Goal: Task Accomplishment & Management: Use online tool/utility

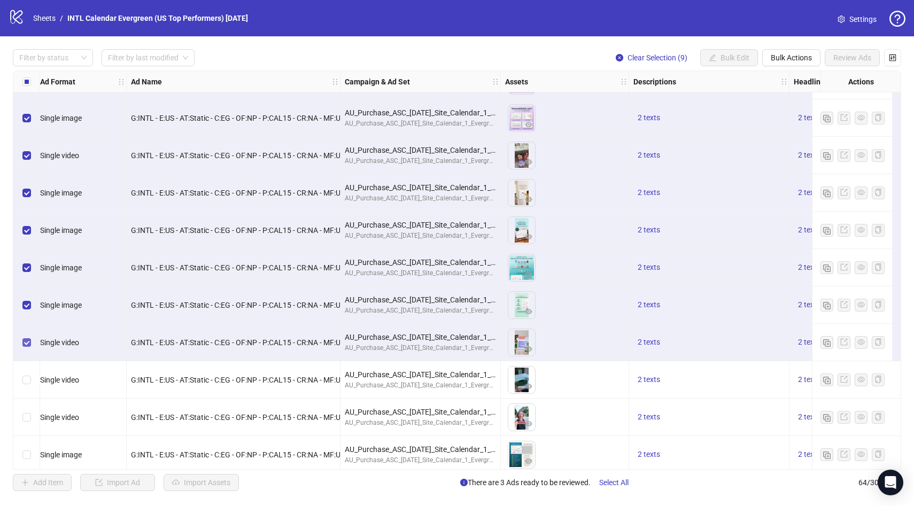
scroll to position [1875, 4]
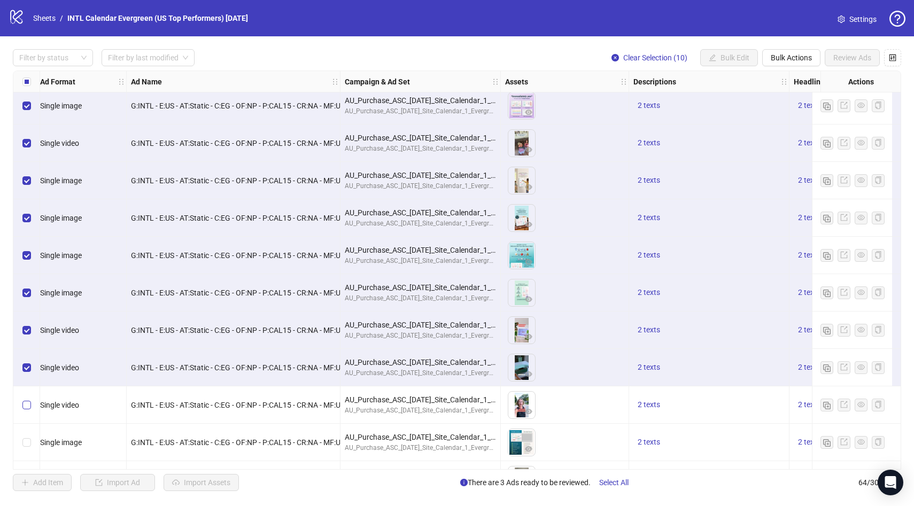
click at [26, 409] on label "Select row 59" at bounding box center [26, 405] width 9 height 12
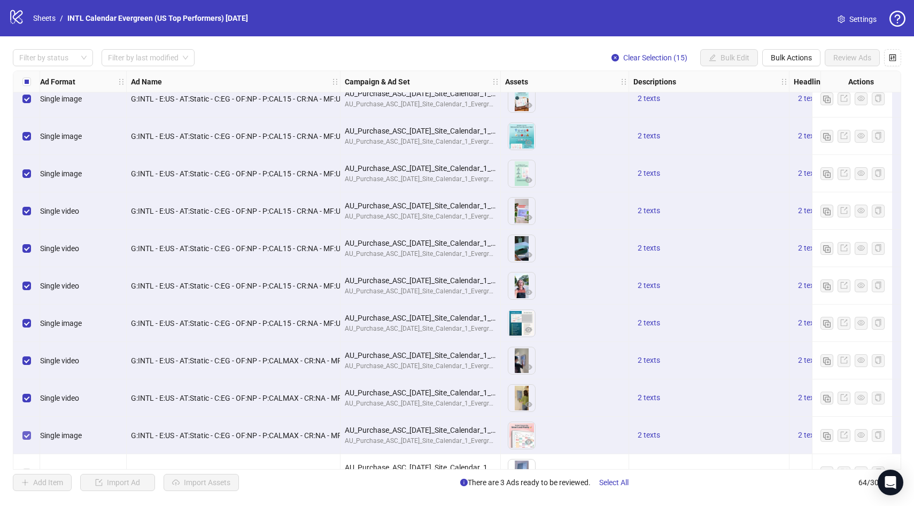
scroll to position [2021, 4]
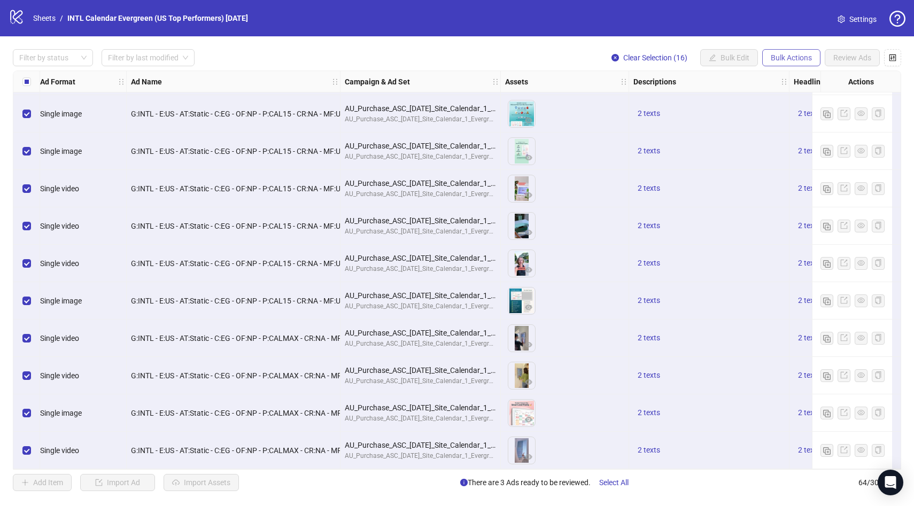
click at [786, 60] on span "Bulk Actions" at bounding box center [790, 57] width 41 height 9
click at [816, 112] on span "Duplicate with assets" at bounding box center [805, 114] width 73 height 12
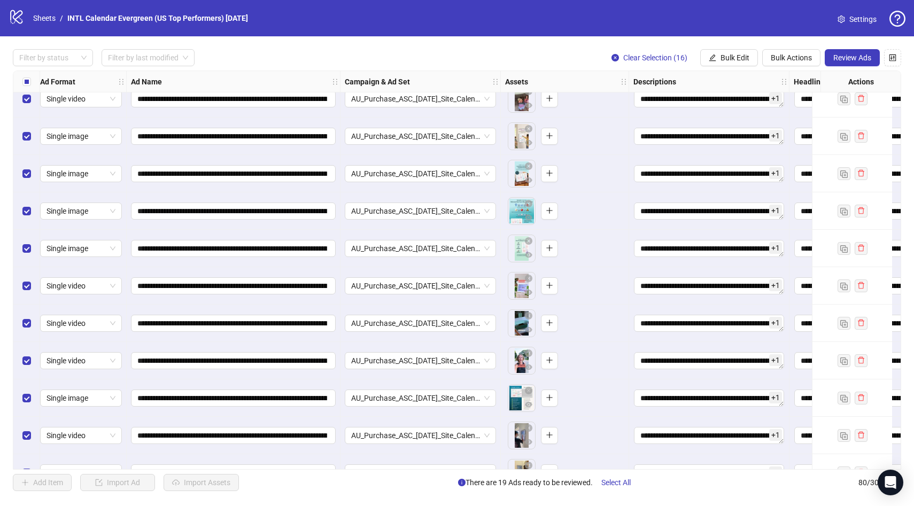
scroll to position [2497, 4]
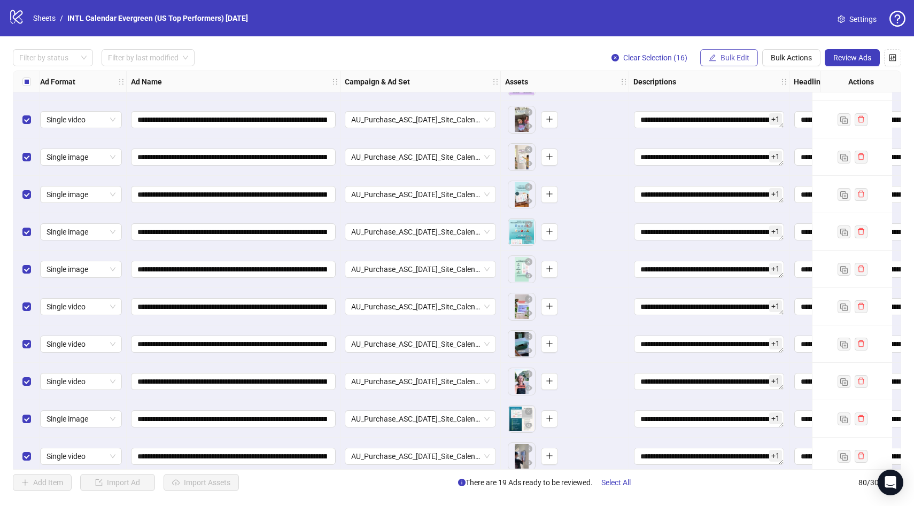
click at [730, 60] on span "Bulk Edit" at bounding box center [734, 57] width 29 height 9
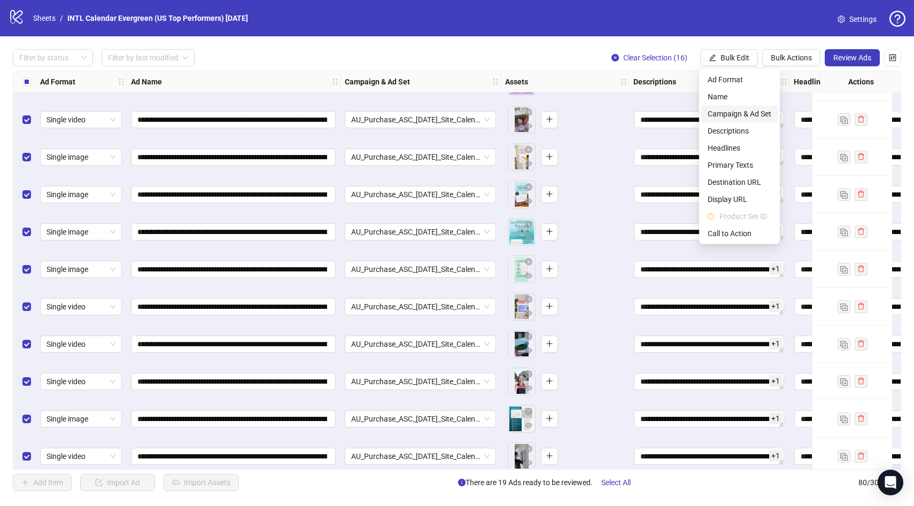
click at [733, 112] on span "Campaign & Ad Set" at bounding box center [739, 114] width 64 height 12
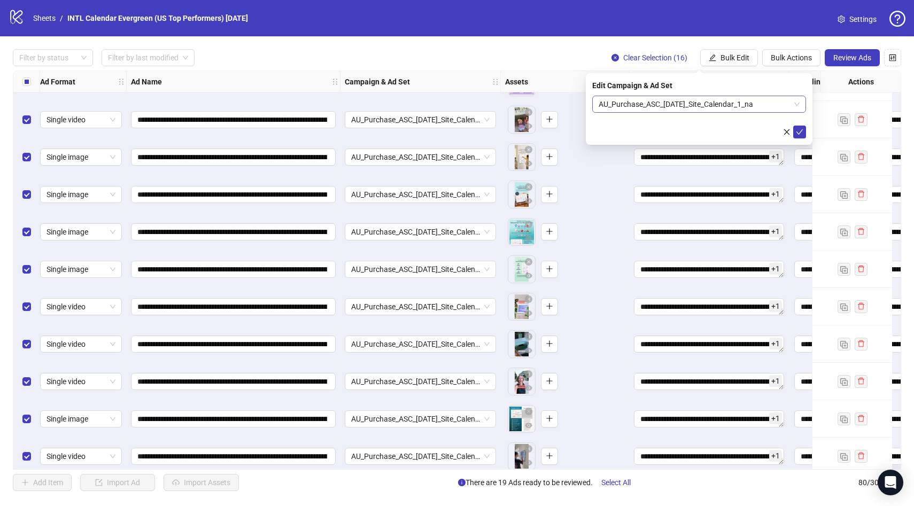
click at [733, 105] on span "AU_Purchase_ASC_[DATE]_Site_Calendar_1_na" at bounding box center [698, 104] width 201 height 16
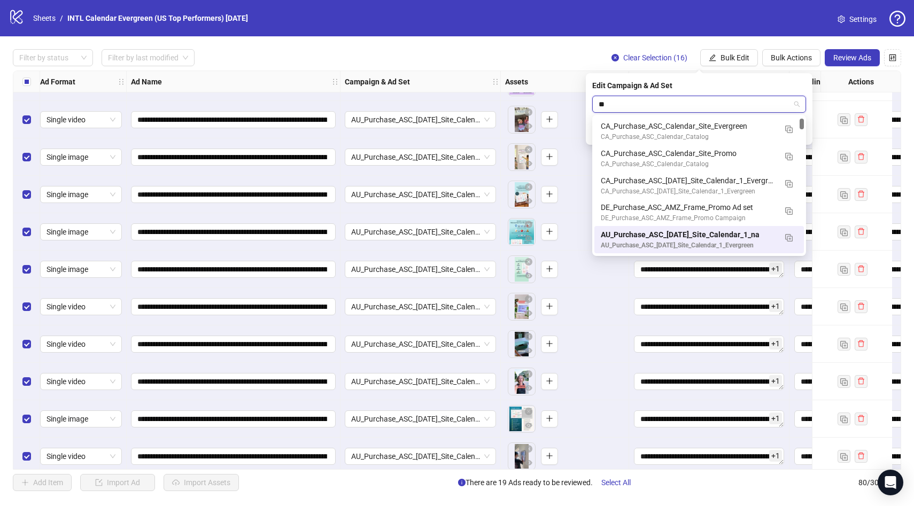
scroll to position [0, 0]
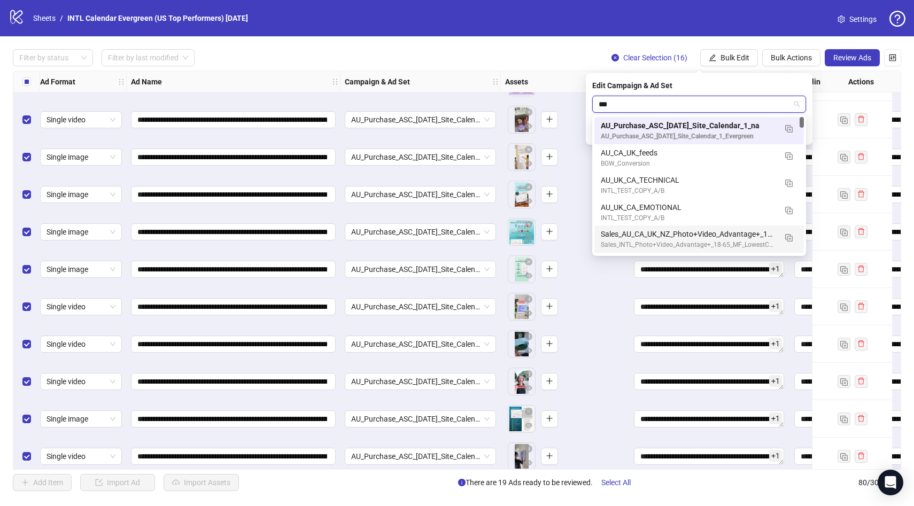
type input "***"
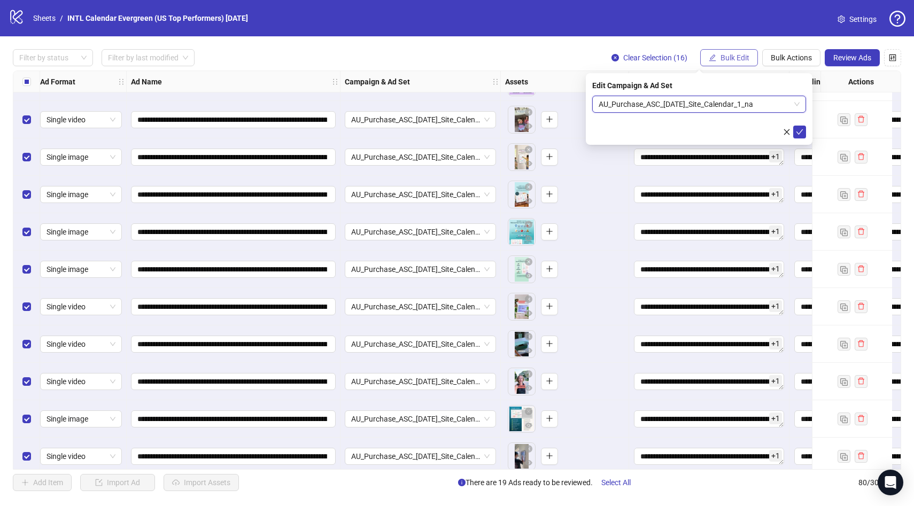
click at [733, 65] on button "Bulk Edit" at bounding box center [729, 57] width 58 height 17
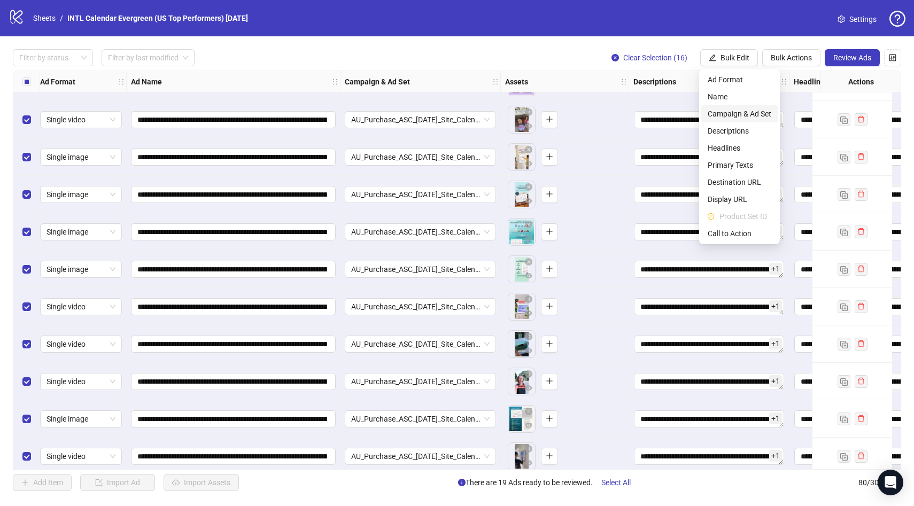
click at [741, 109] on span "Campaign & Ad Set" at bounding box center [739, 114] width 64 height 12
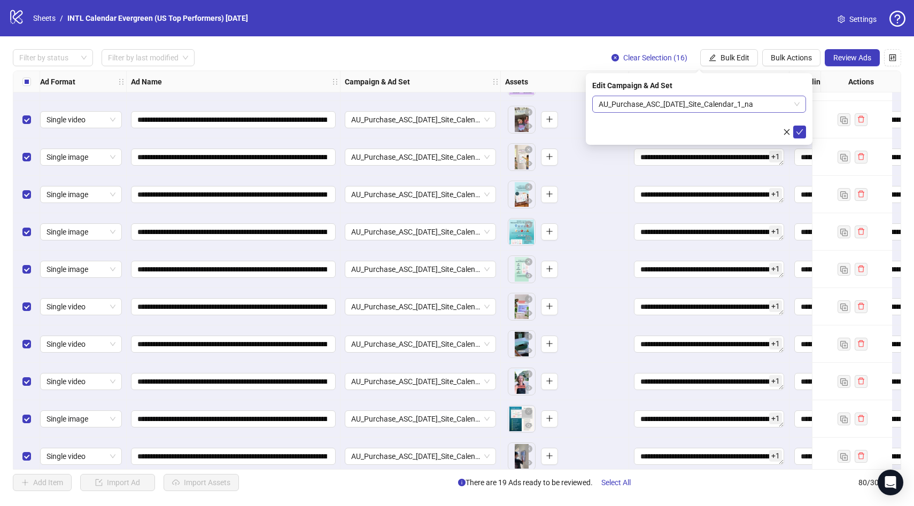
click at [797, 104] on span "AU_Purchase_ASC_[DATE]_Site_Calendar_1_na" at bounding box center [698, 104] width 201 height 16
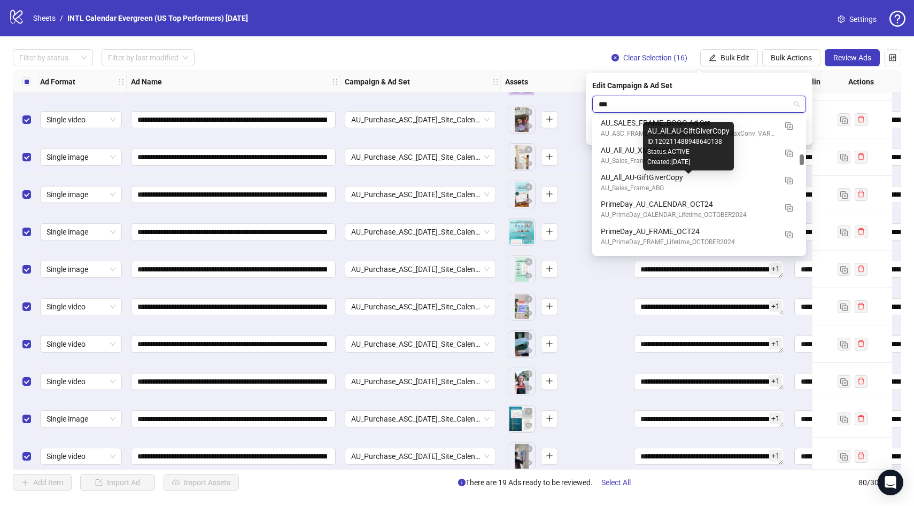
scroll to position [2053, 0]
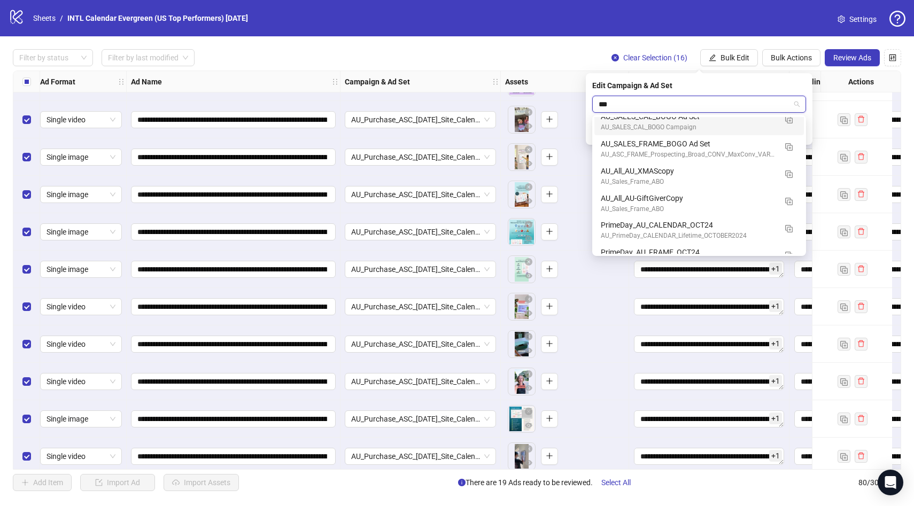
type input "***"
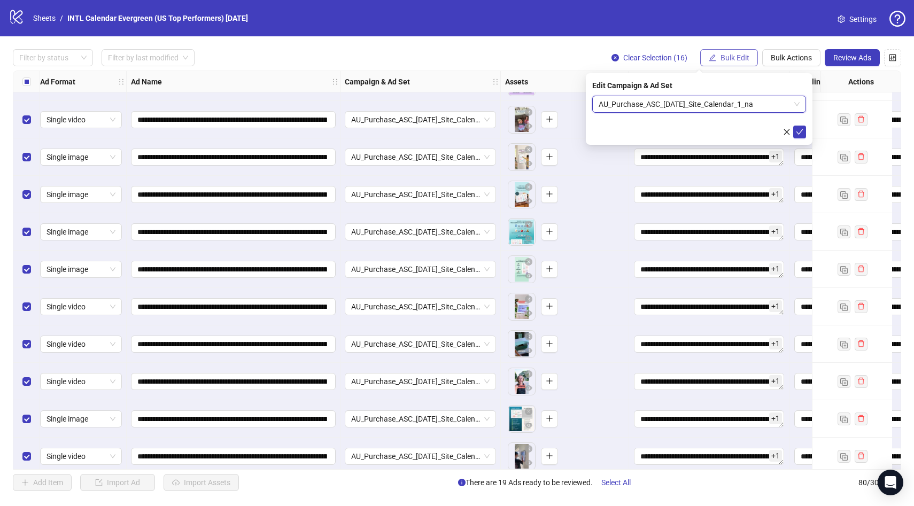
click at [738, 58] on span "Bulk Edit" at bounding box center [734, 57] width 29 height 9
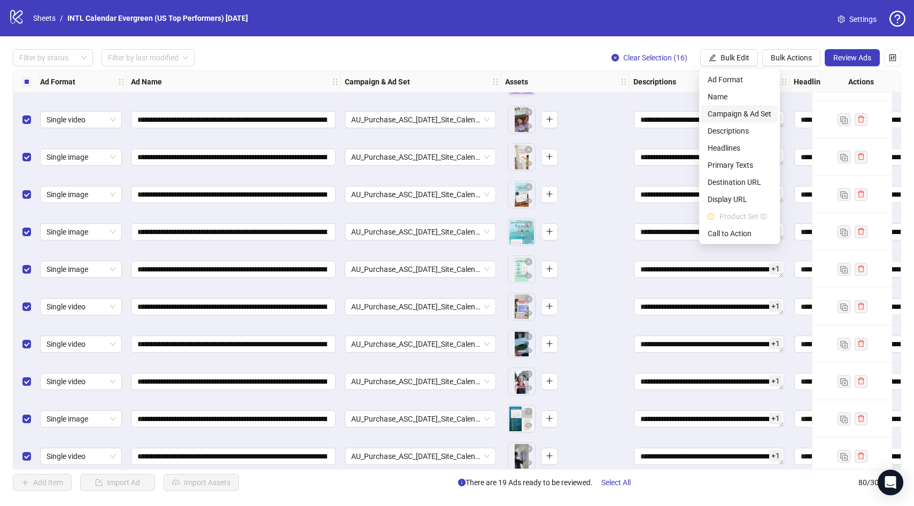
click at [731, 115] on span "Campaign & Ad Set" at bounding box center [739, 114] width 64 height 12
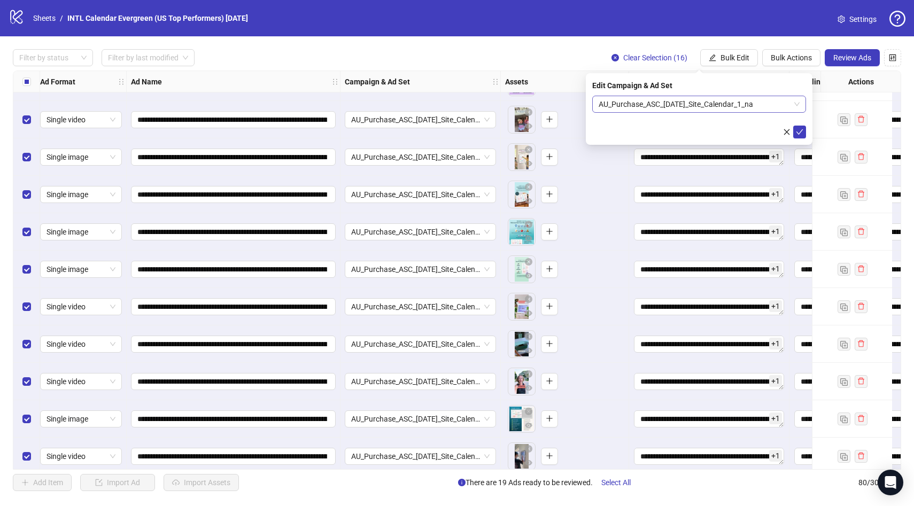
click at [768, 105] on span "AU_Purchase_ASC_[DATE]_Site_Calendar_1_na" at bounding box center [698, 104] width 201 height 16
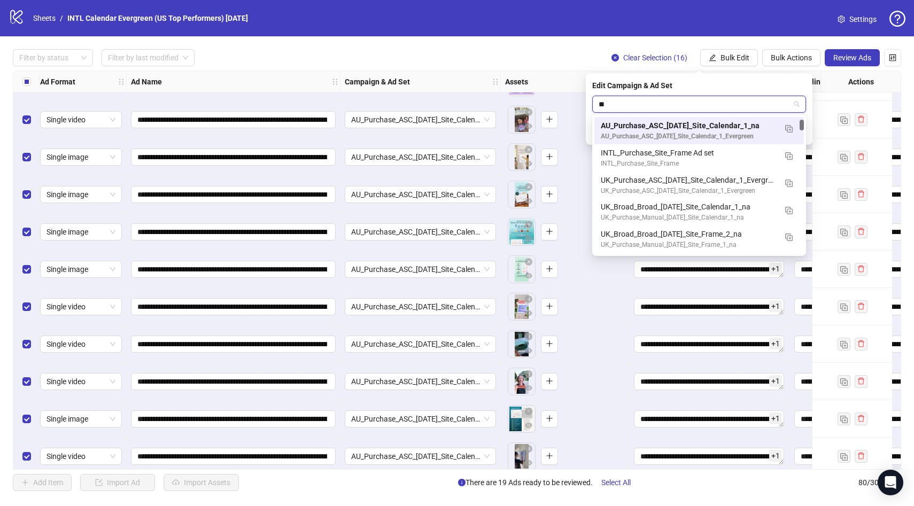
scroll to position [0, 0]
type input "**********"
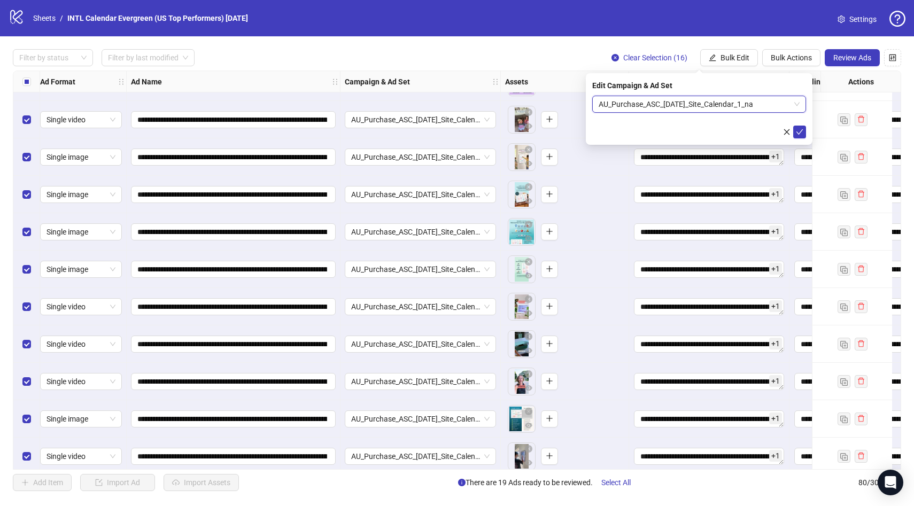
click at [730, 106] on span "AU_Purchase_ASC_[DATE]_Site_Calendar_1_na" at bounding box center [698, 104] width 201 height 16
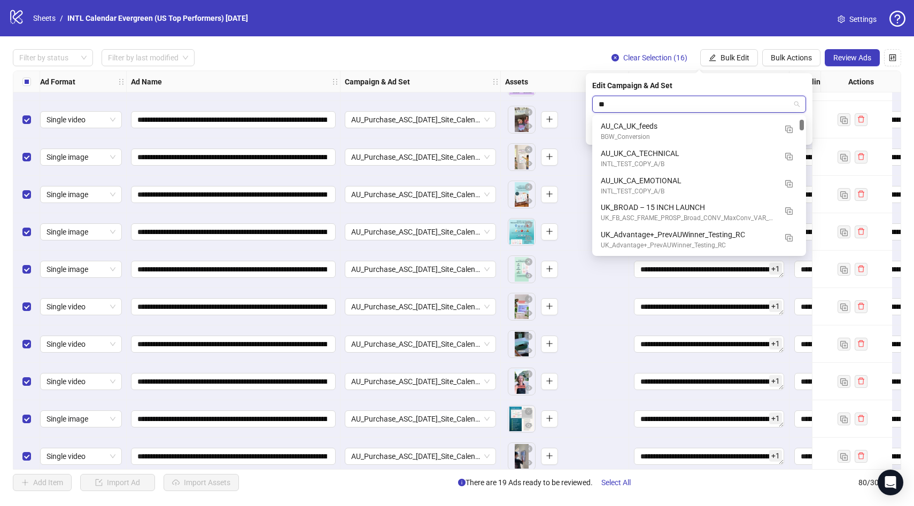
scroll to position [0, 0]
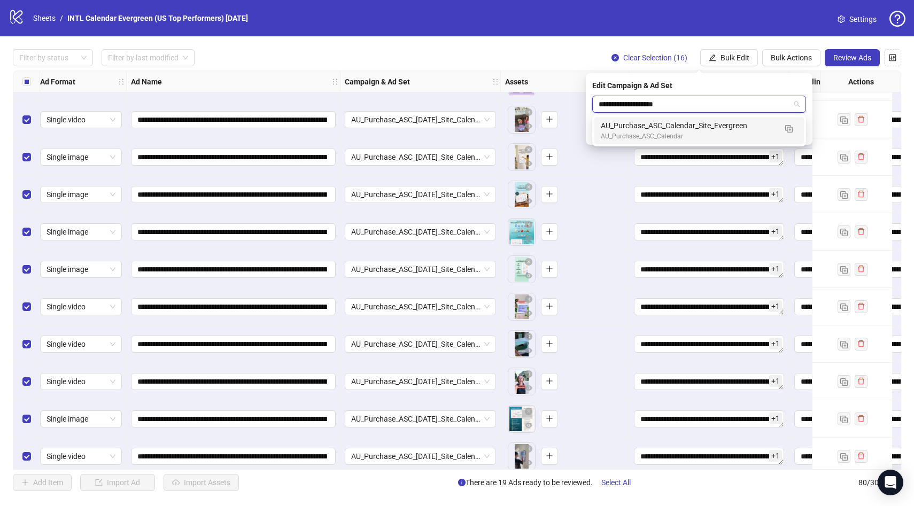
type input "**********"
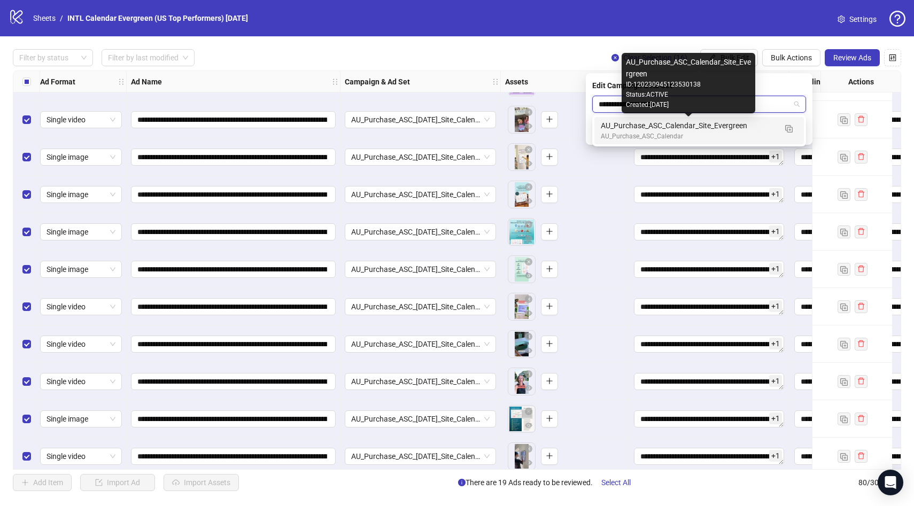
click at [750, 130] on div "AU_Purchase_ASC_Calendar_Site_Evergreen" at bounding box center [688, 126] width 175 height 12
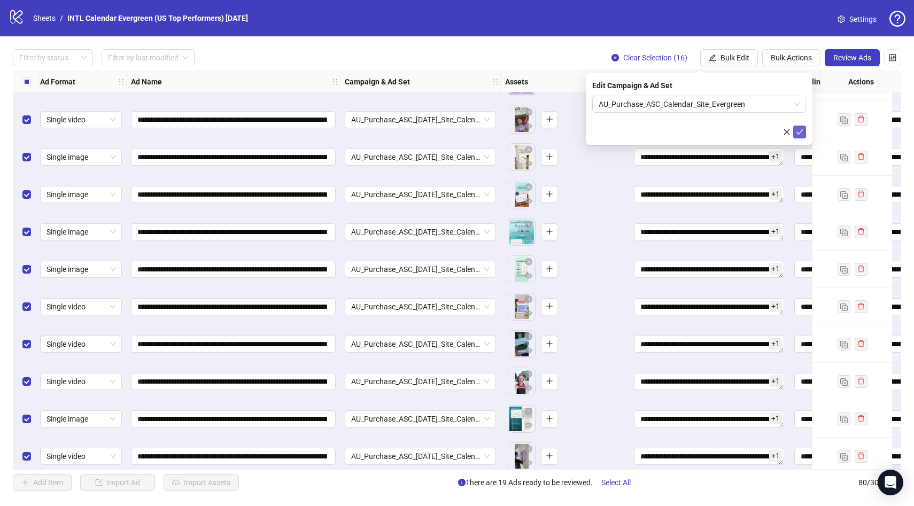
click at [801, 133] on icon "check" at bounding box center [799, 131] width 7 height 7
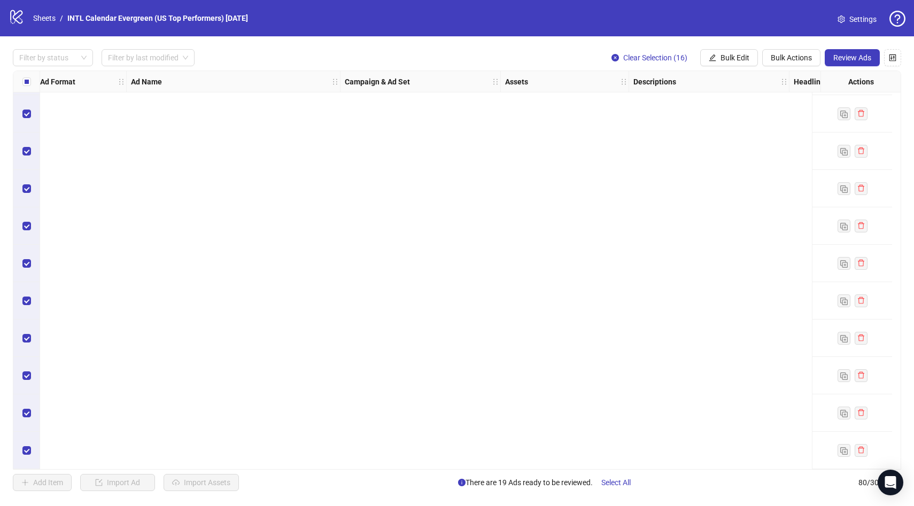
scroll to position [1588, 4]
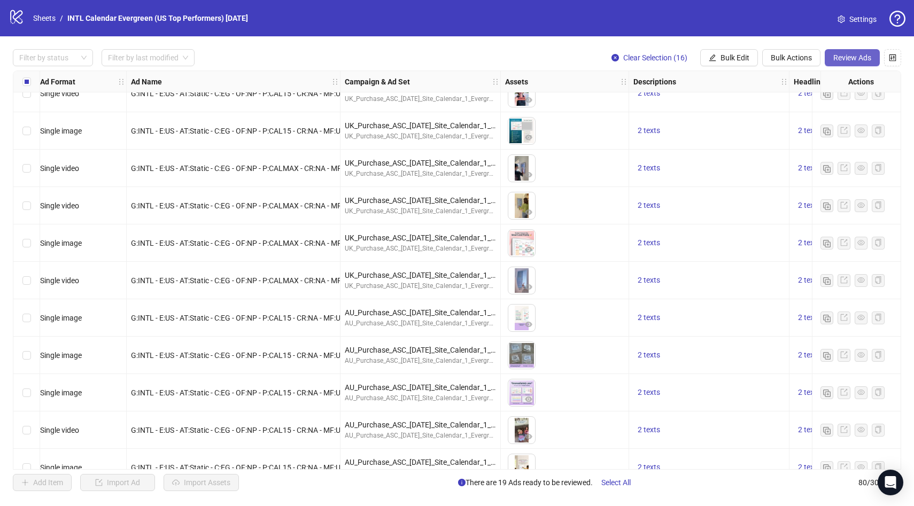
click at [857, 58] on span "Review Ads" at bounding box center [852, 57] width 38 height 9
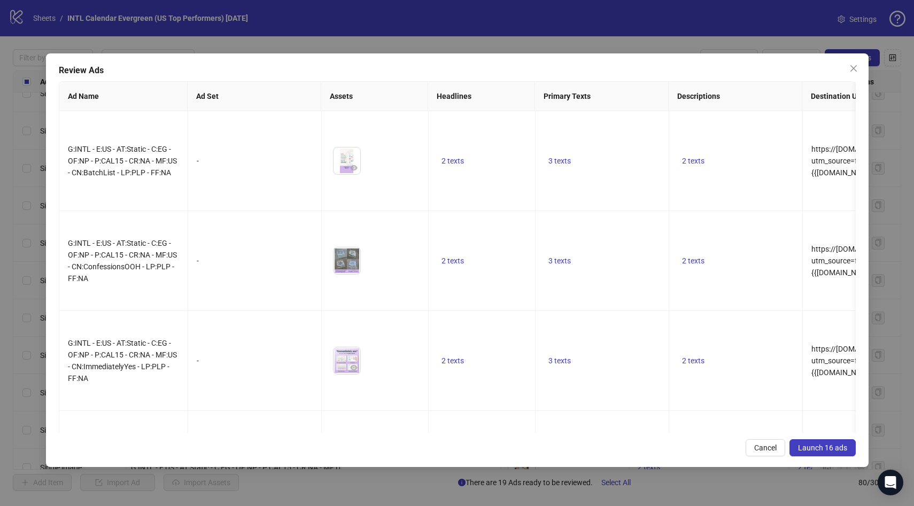
click at [817, 450] on span "Launch 16 ads" at bounding box center [822, 447] width 49 height 9
